Goal: Task Accomplishment & Management: Use online tool/utility

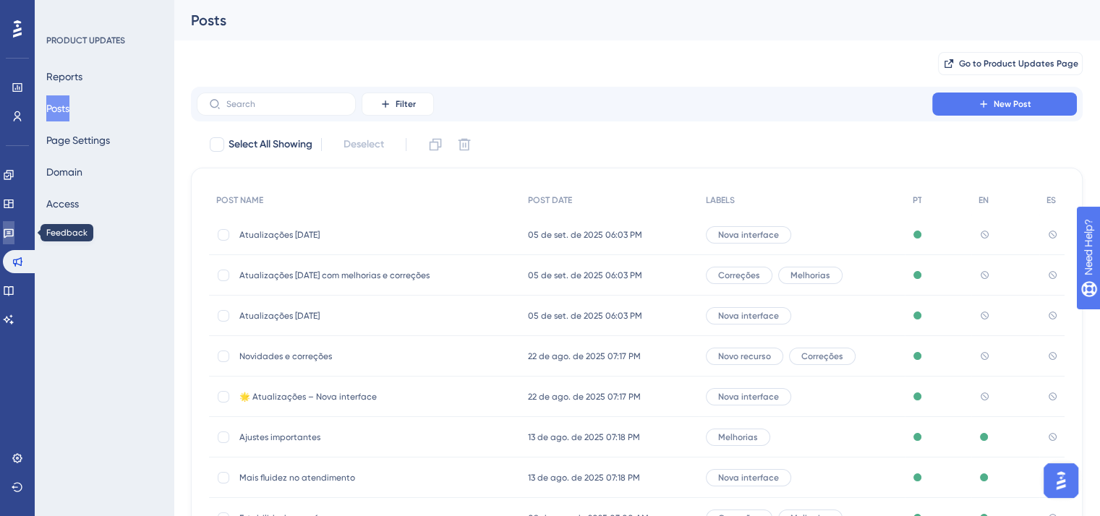
click at [14, 230] on icon at bounding box center [9, 233] width 12 height 12
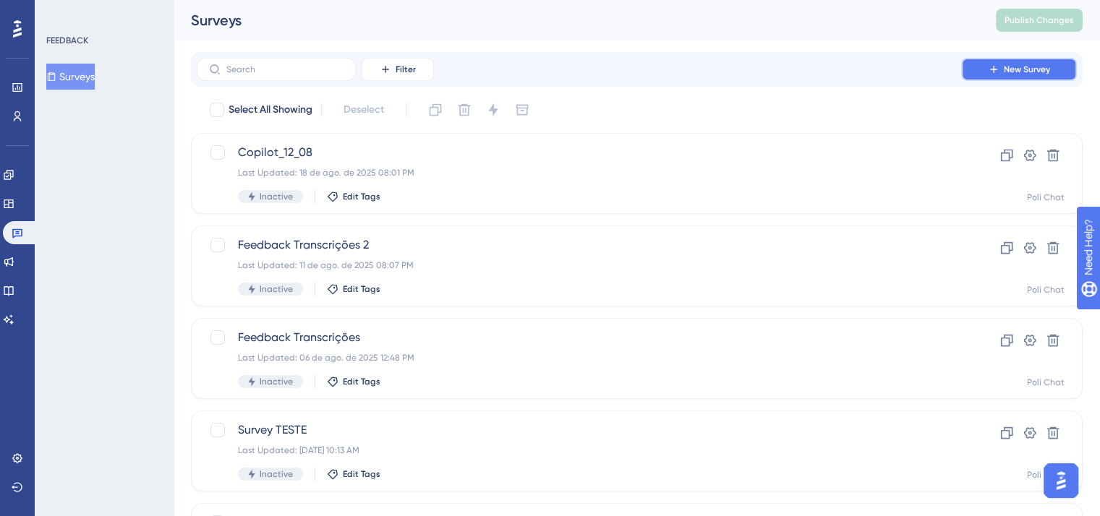
click at [1035, 66] on span "New Survey" at bounding box center [1027, 70] width 46 height 12
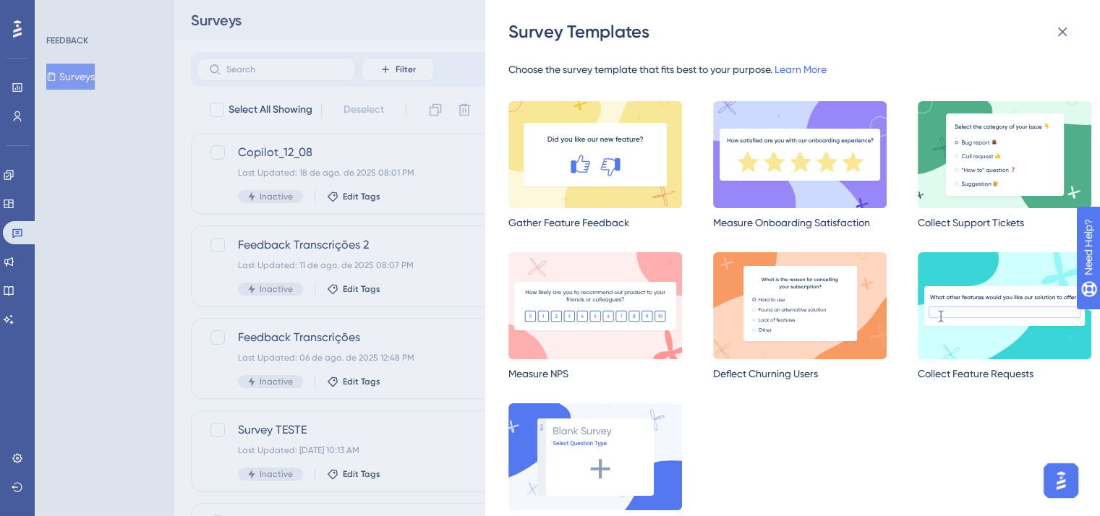
click at [941, 296] on img at bounding box center [1004, 305] width 174 height 107
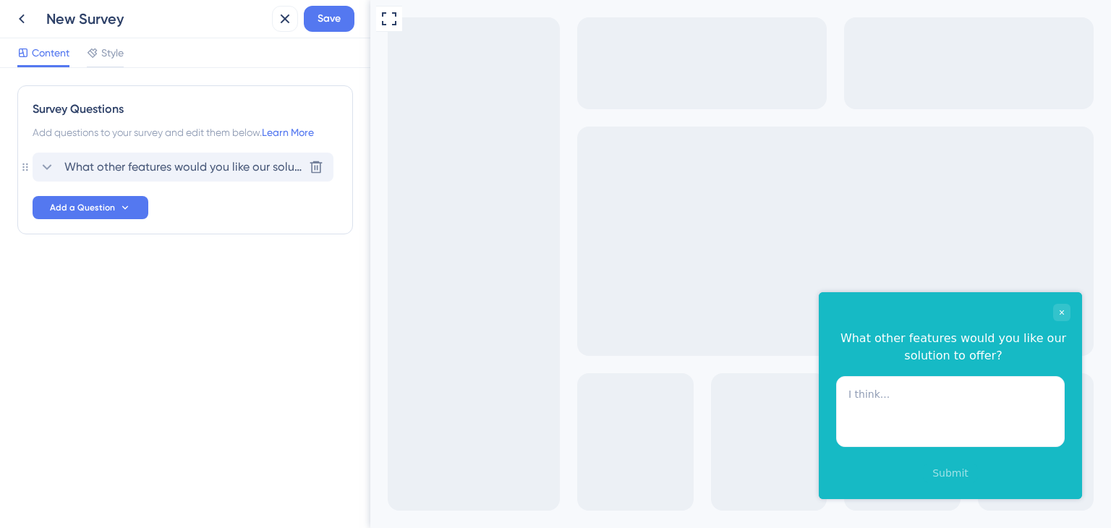
click at [223, 174] on span "What other features would you like our solution to offer?" at bounding box center [183, 166] width 239 height 17
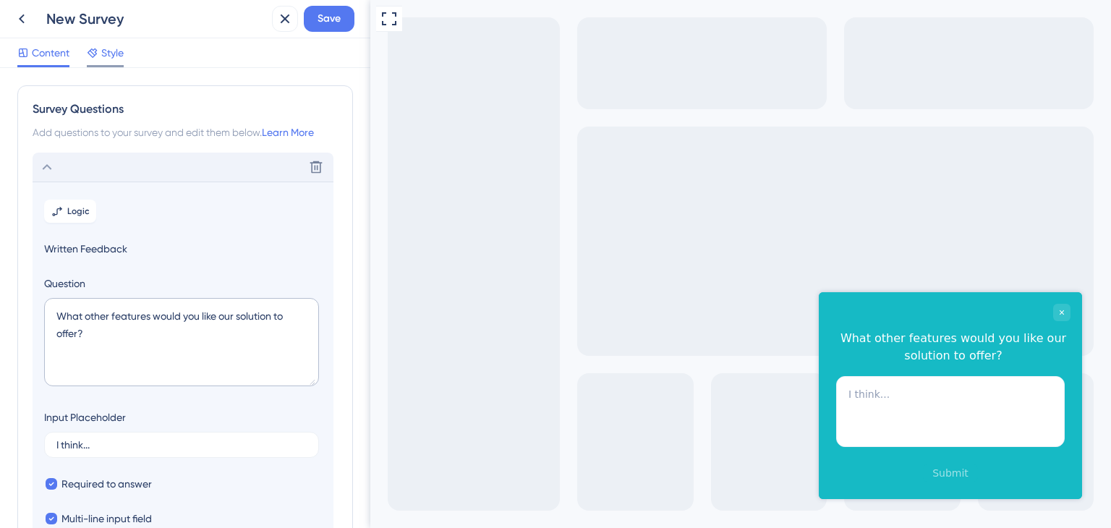
click at [98, 58] on icon at bounding box center [93, 53] width 12 height 12
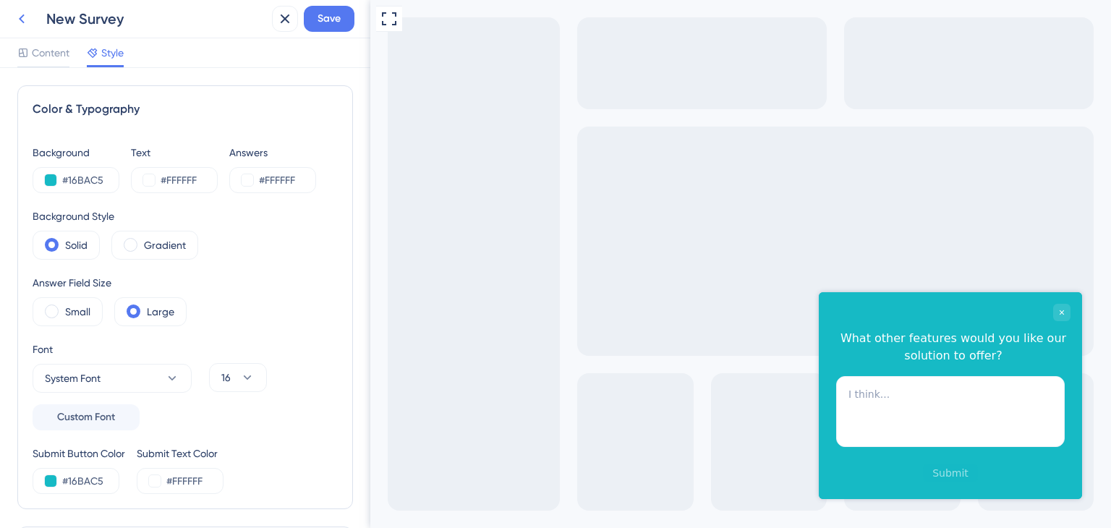
click at [13, 17] on icon at bounding box center [21, 18] width 17 height 17
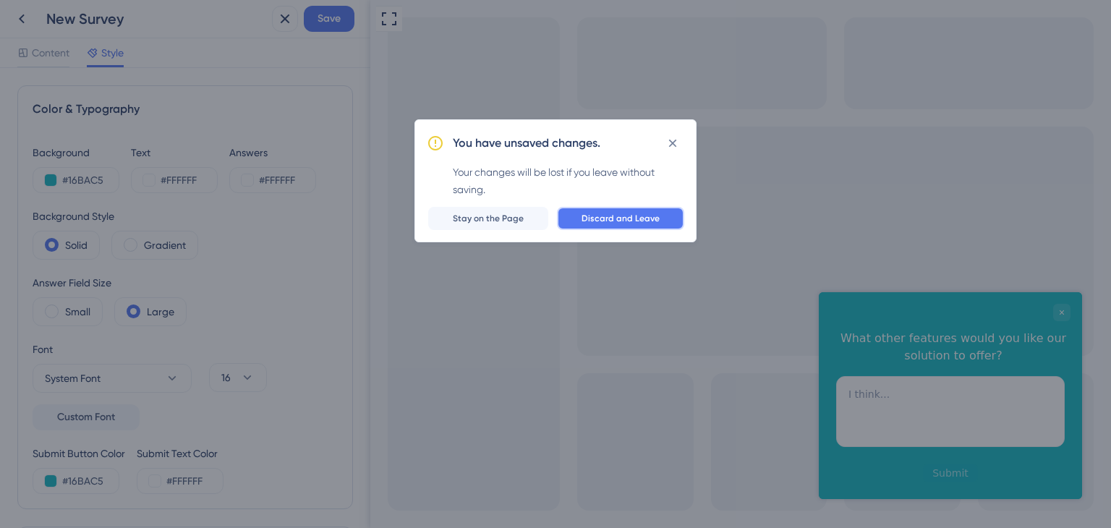
click at [594, 218] on span "Discard and Leave" at bounding box center [620, 219] width 78 height 12
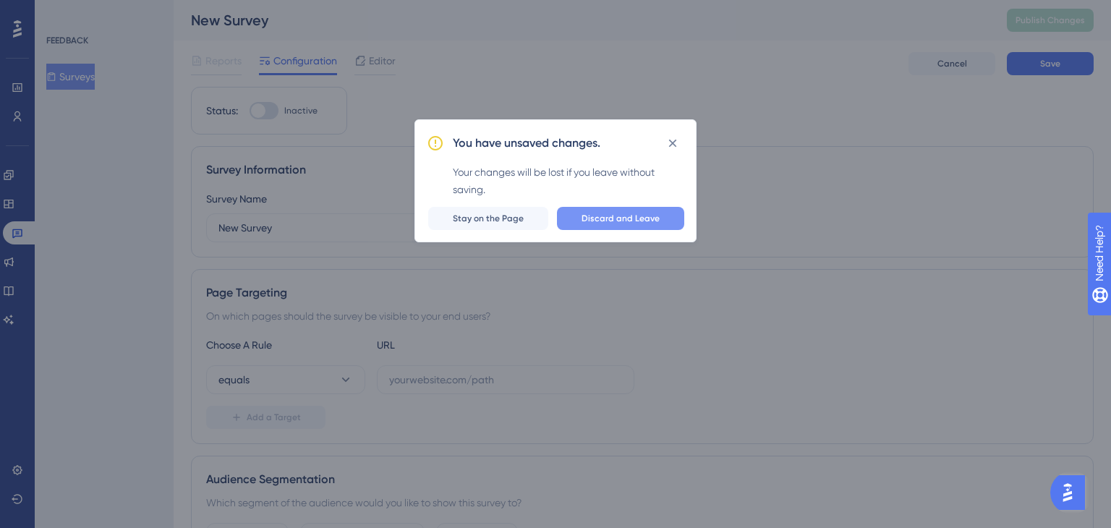
click at [591, 221] on span "Discard and Leave" at bounding box center [620, 219] width 78 height 12
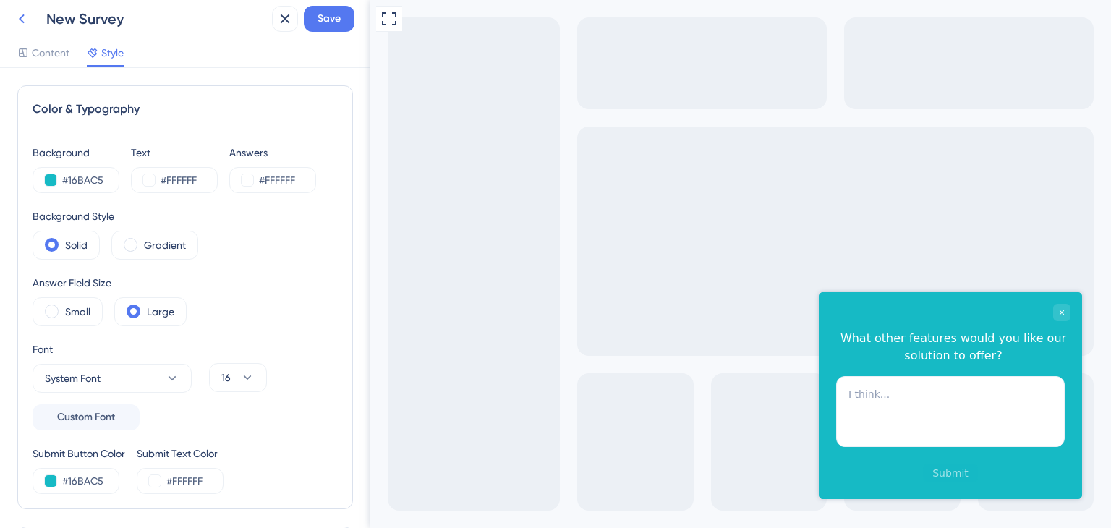
click at [25, 17] on icon at bounding box center [21, 18] width 17 height 17
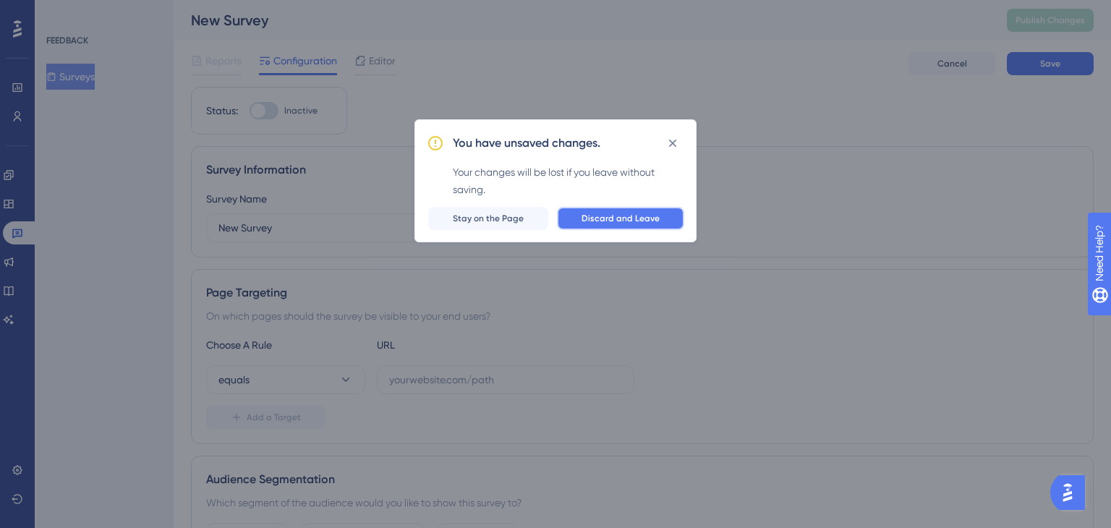
click at [629, 223] on span "Discard and Leave" at bounding box center [620, 219] width 78 height 12
click at [642, 220] on span "Discard and Leave" at bounding box center [620, 219] width 78 height 12
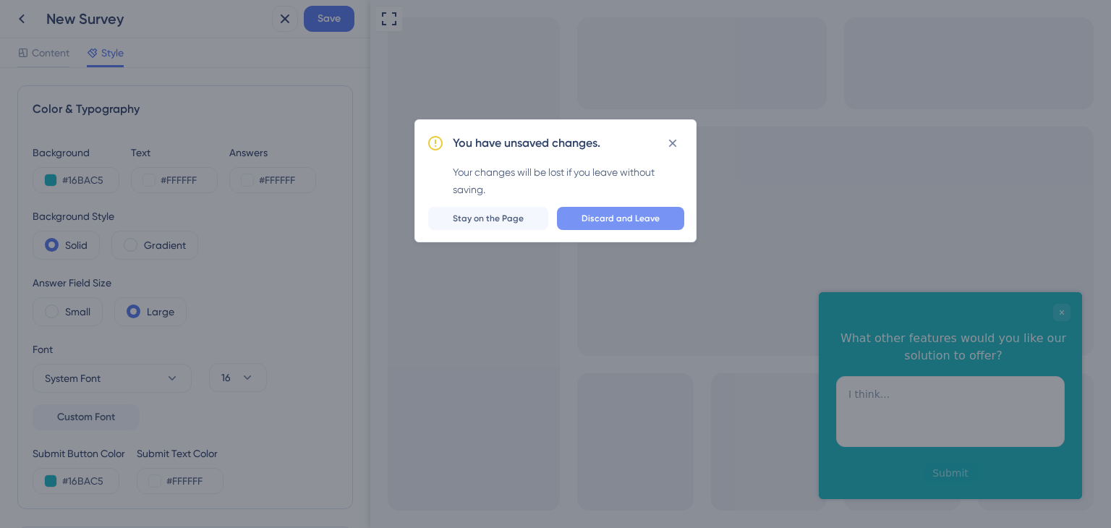
click at [655, 221] on span "Discard and Leave" at bounding box center [620, 219] width 78 height 12
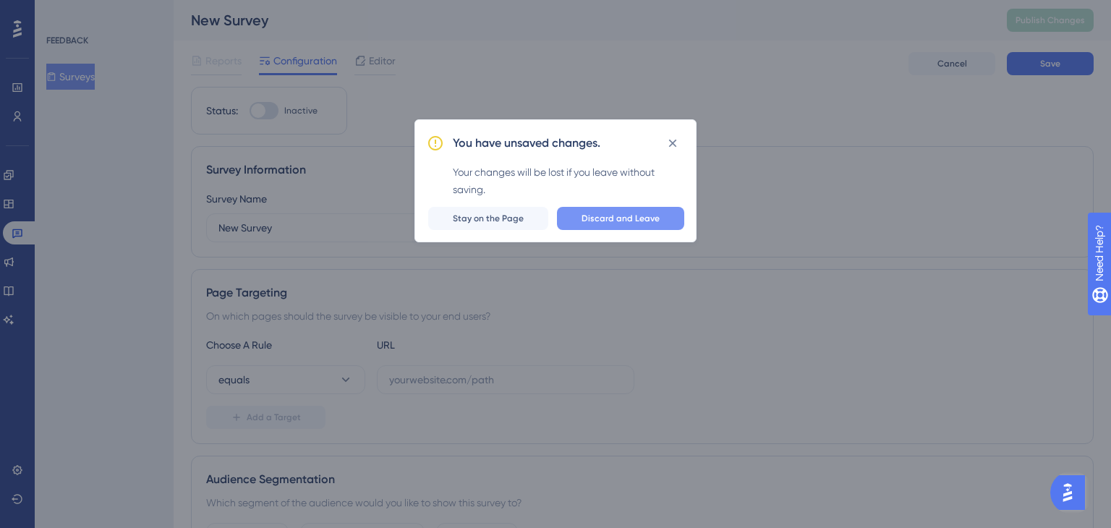
click at [622, 221] on span "Discard and Leave" at bounding box center [620, 219] width 78 height 12
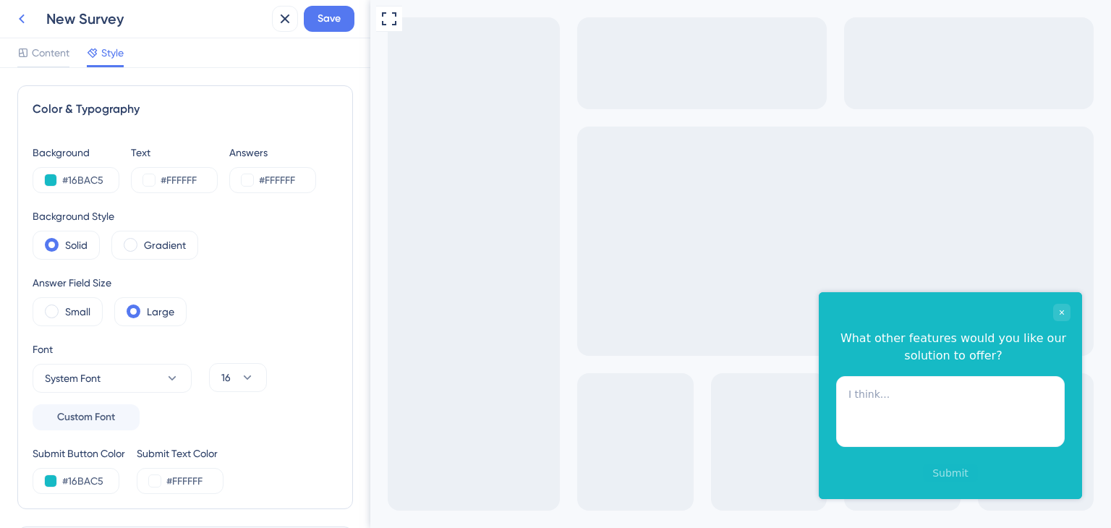
click at [22, 20] on icon at bounding box center [21, 18] width 17 height 17
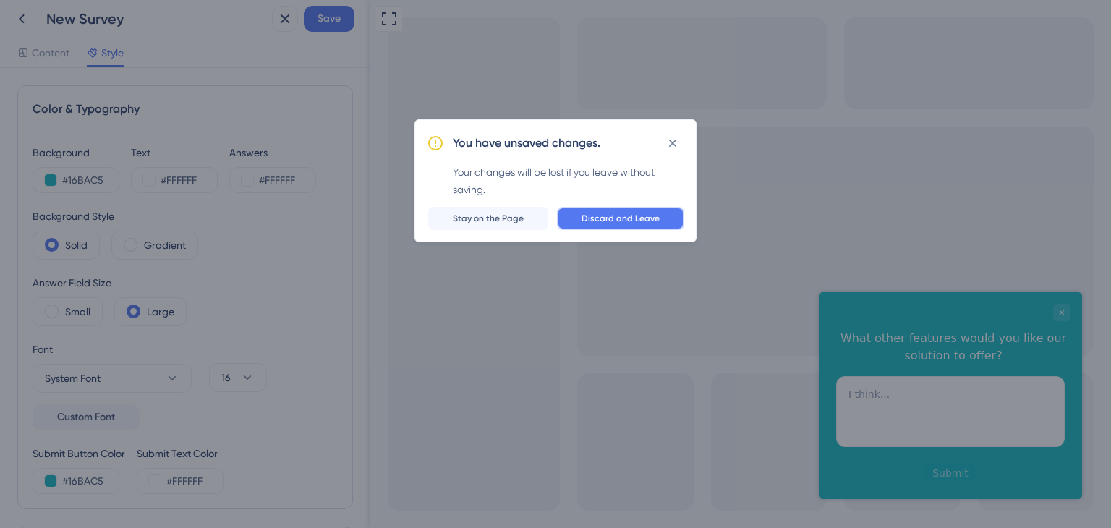
click at [643, 223] on span "Discard and Leave" at bounding box center [620, 219] width 78 height 12
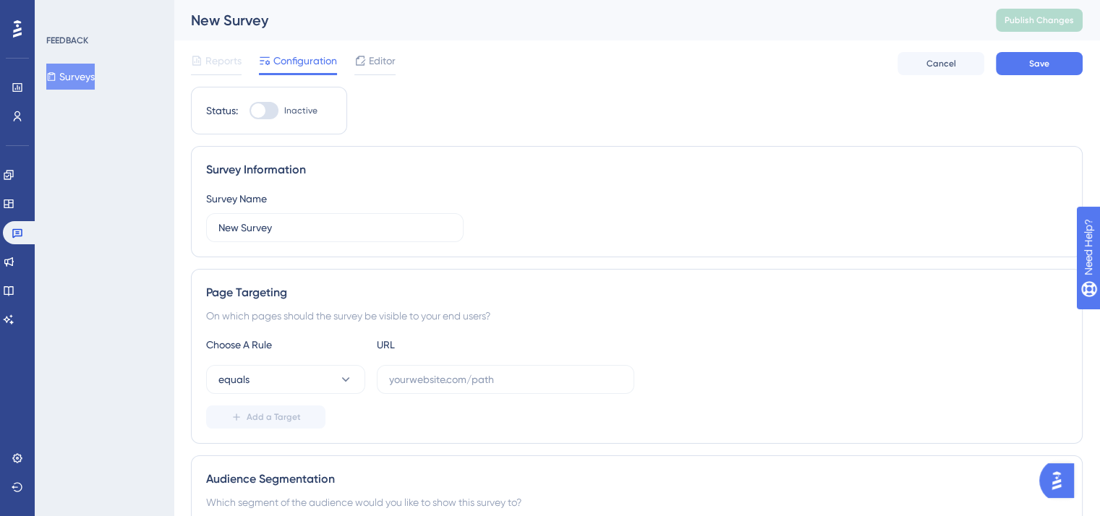
click at [72, 87] on button "Surveys" at bounding box center [70, 77] width 48 height 26
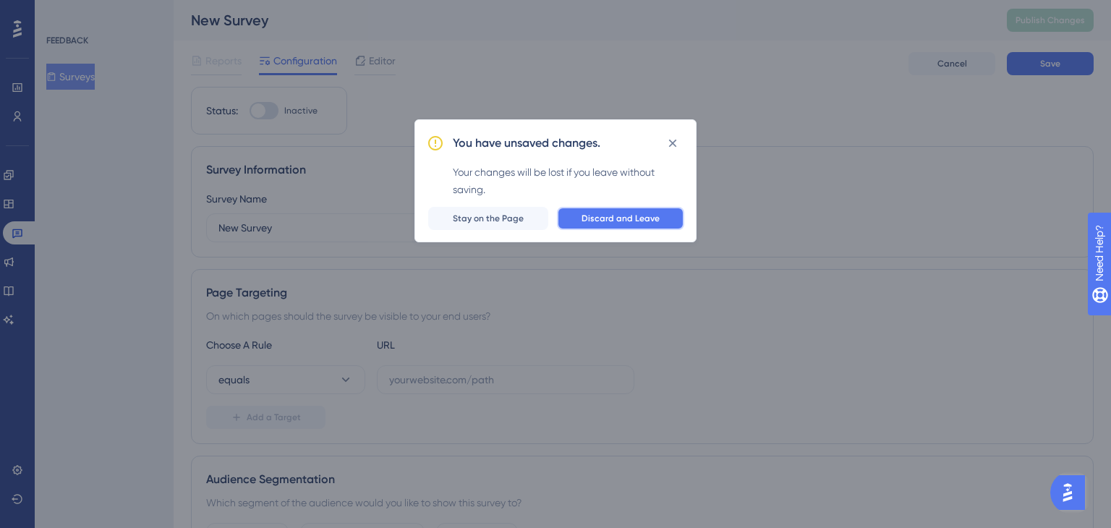
click at [613, 217] on span "Discard and Leave" at bounding box center [620, 219] width 78 height 12
